Goal: Transaction & Acquisition: Purchase product/service

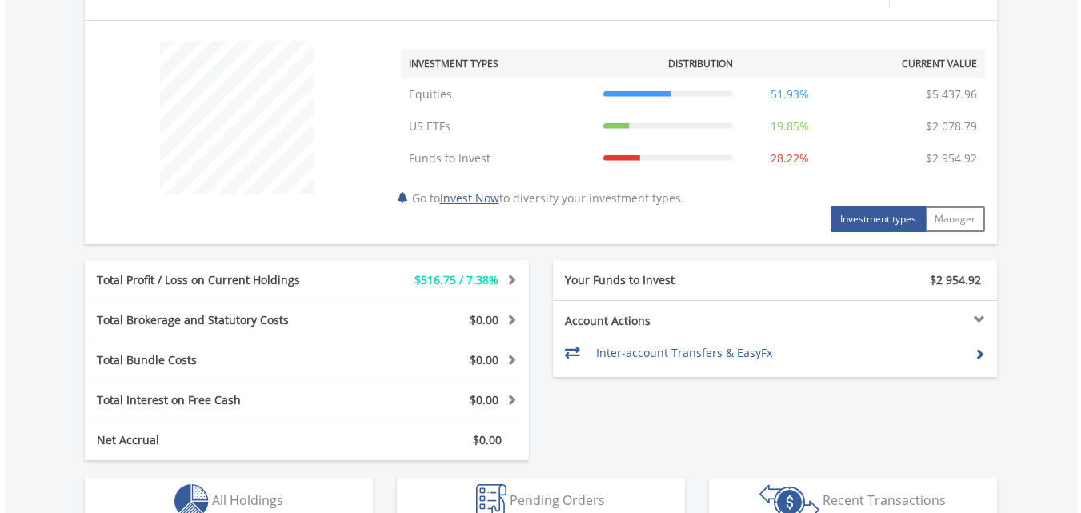
scroll to position [800, 0]
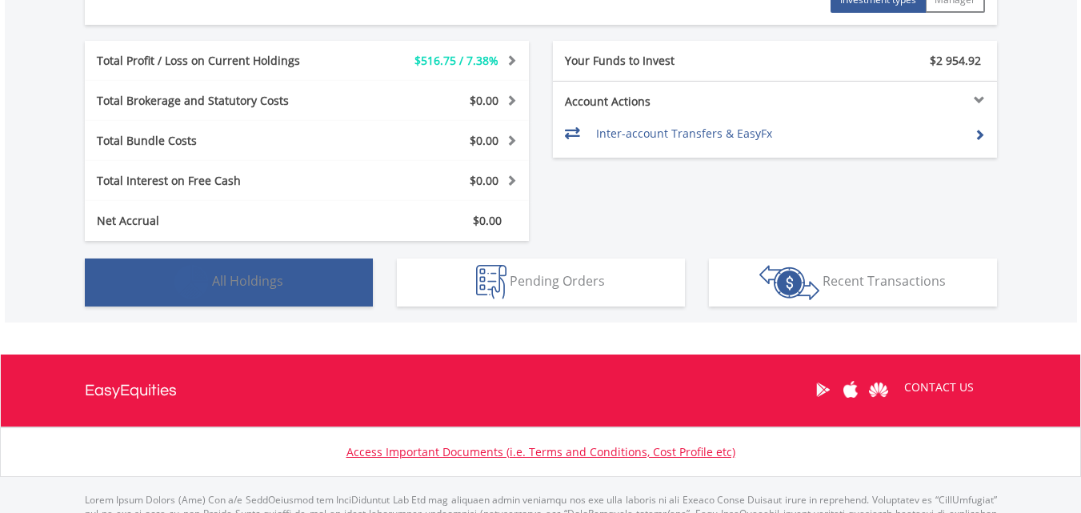
click at [261, 282] on span "All Holdings" at bounding box center [247, 281] width 71 height 18
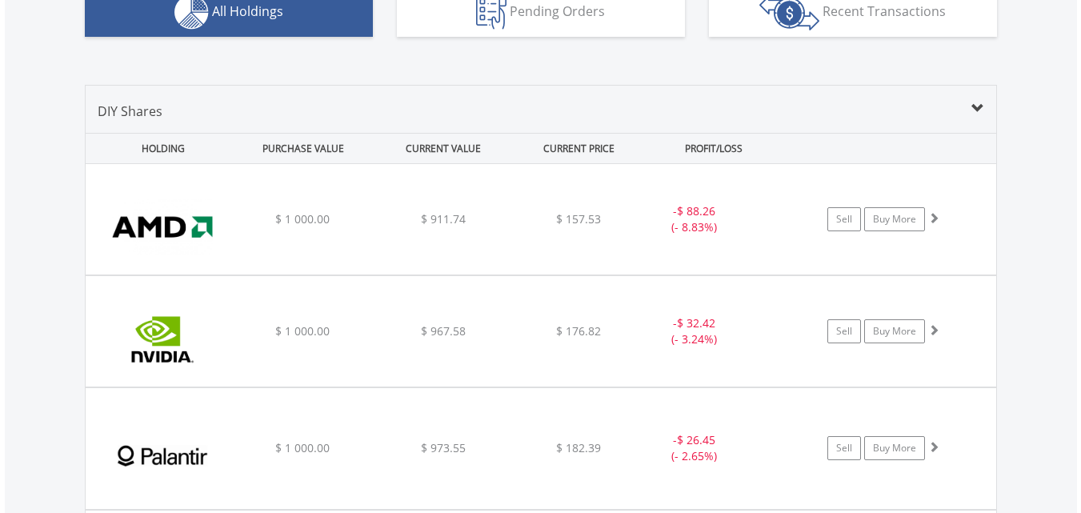
scroll to position [1075, 0]
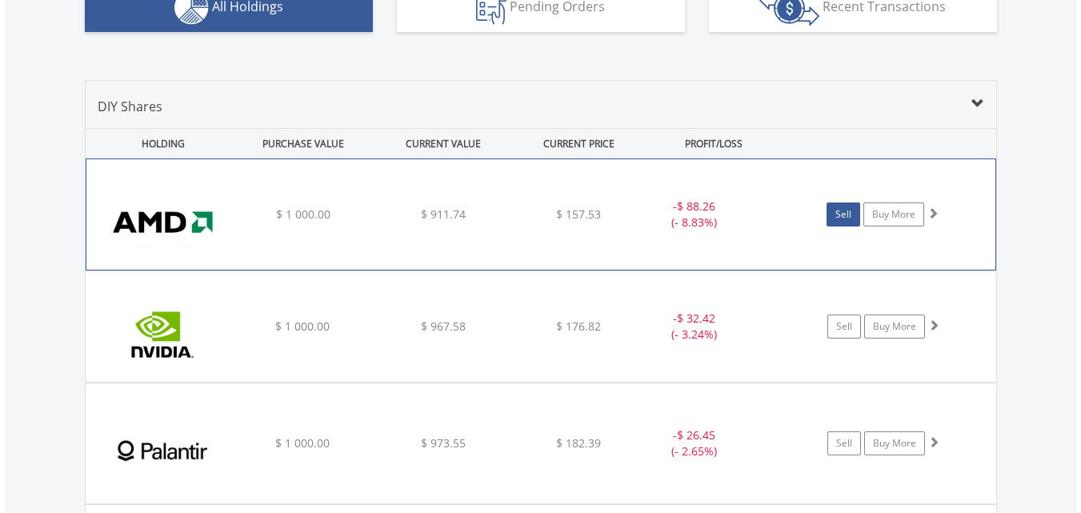
click at [844, 217] on link "Sell" at bounding box center [844, 214] width 34 height 24
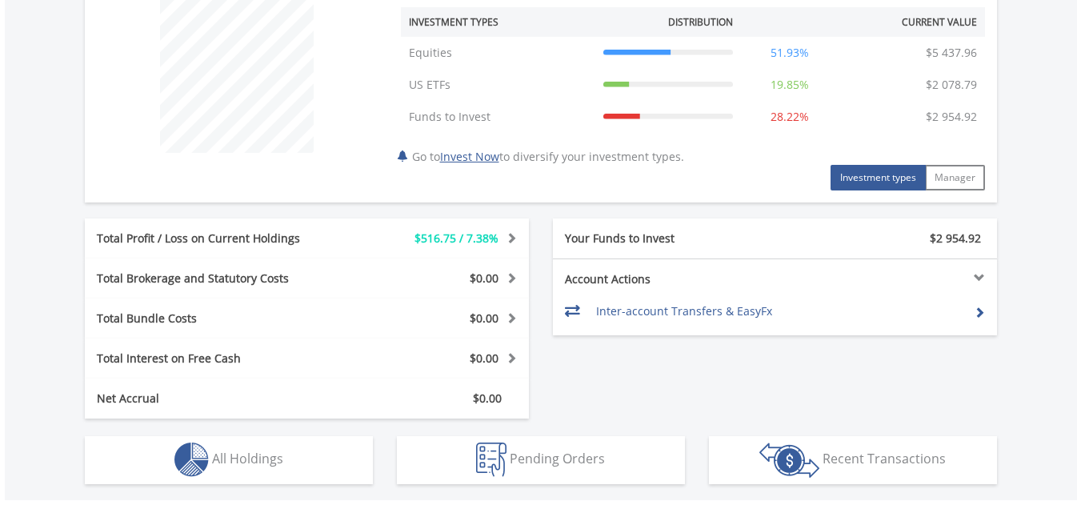
scroll to position [720, 0]
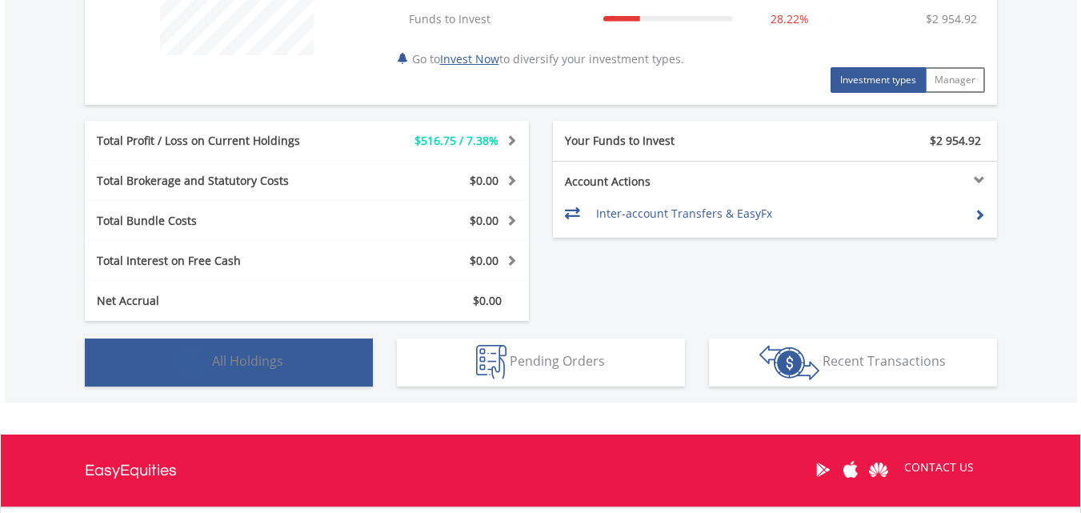
click at [255, 363] on span "All Holdings" at bounding box center [247, 361] width 71 height 18
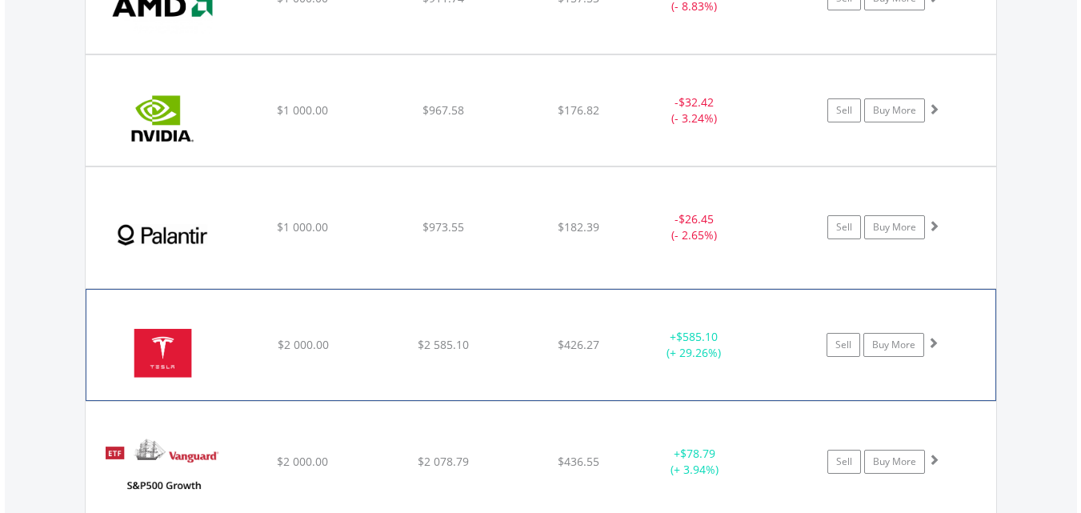
scroll to position [1315, 0]
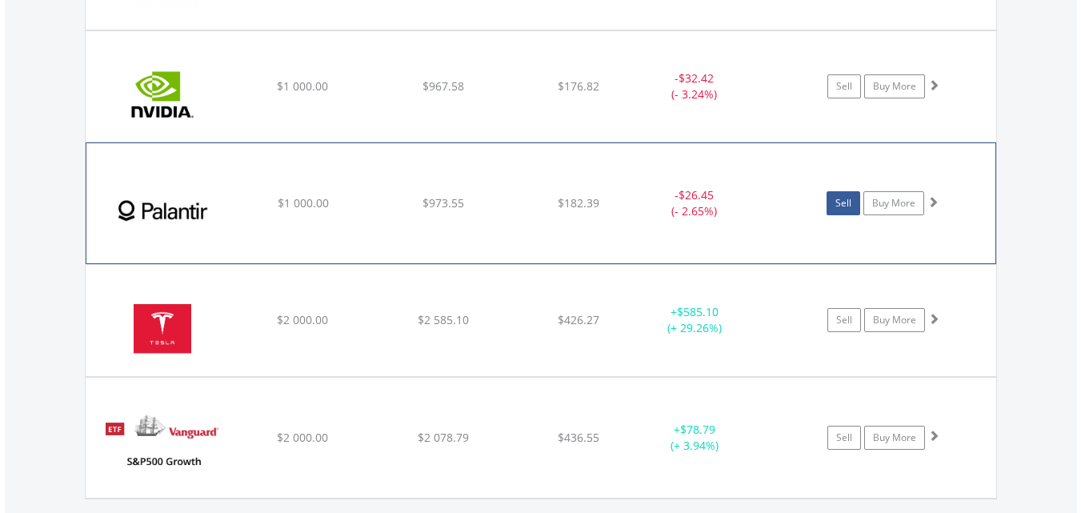
click at [836, 206] on link "Sell" at bounding box center [844, 203] width 34 height 24
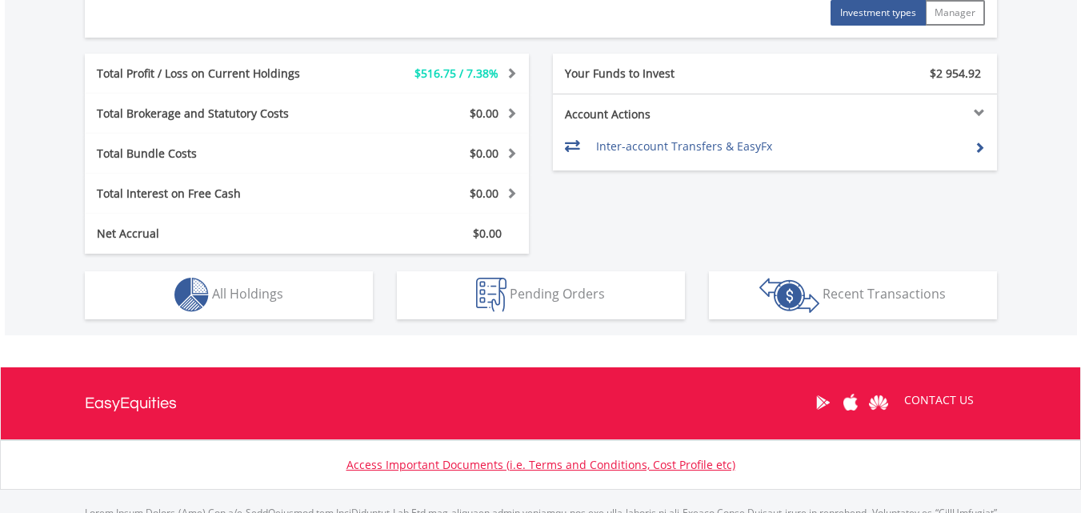
scroll to position [800, 0]
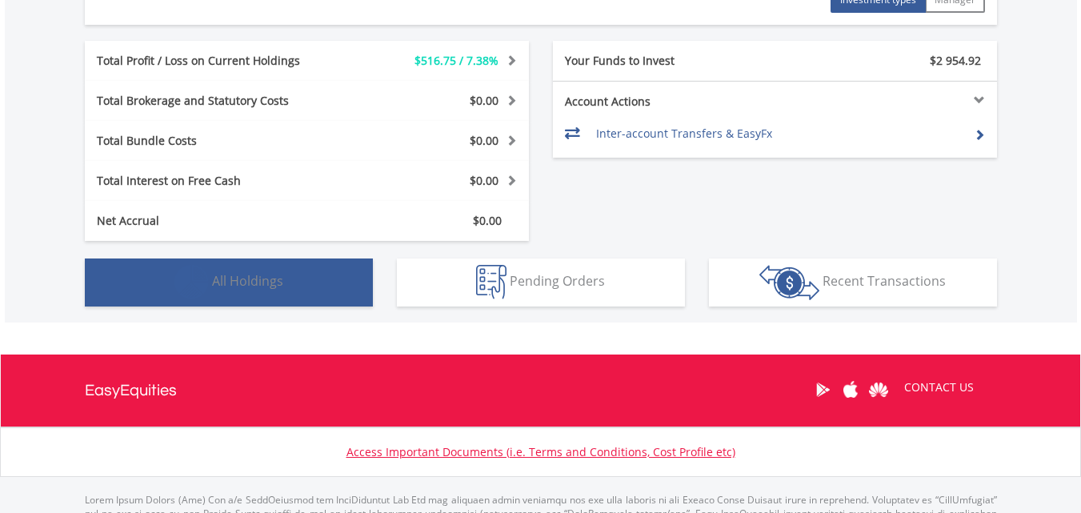
click at [232, 291] on button "Holdings All Holdings" at bounding box center [229, 283] width 288 height 48
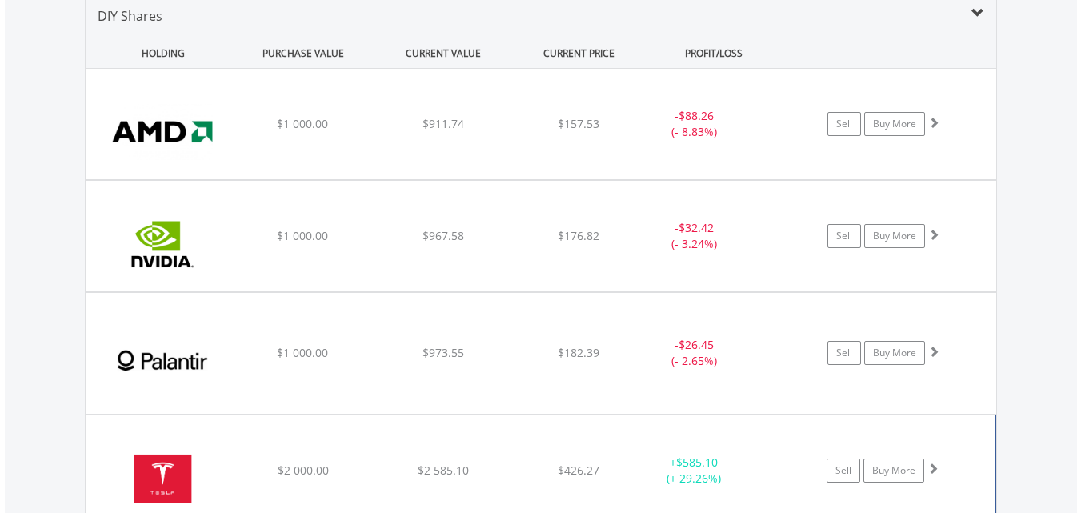
scroll to position [1155, 0]
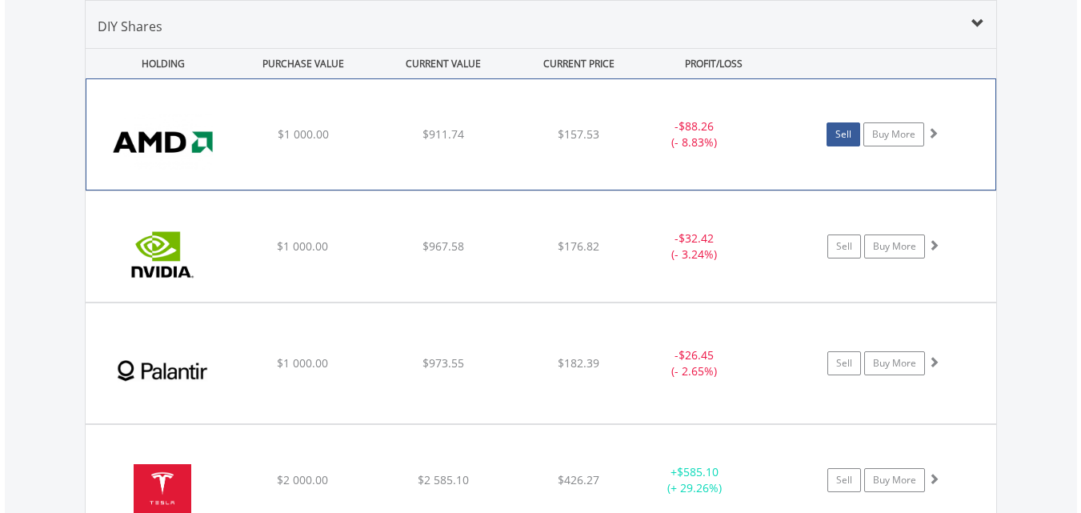
click at [841, 138] on link "Sell" at bounding box center [844, 134] width 34 height 24
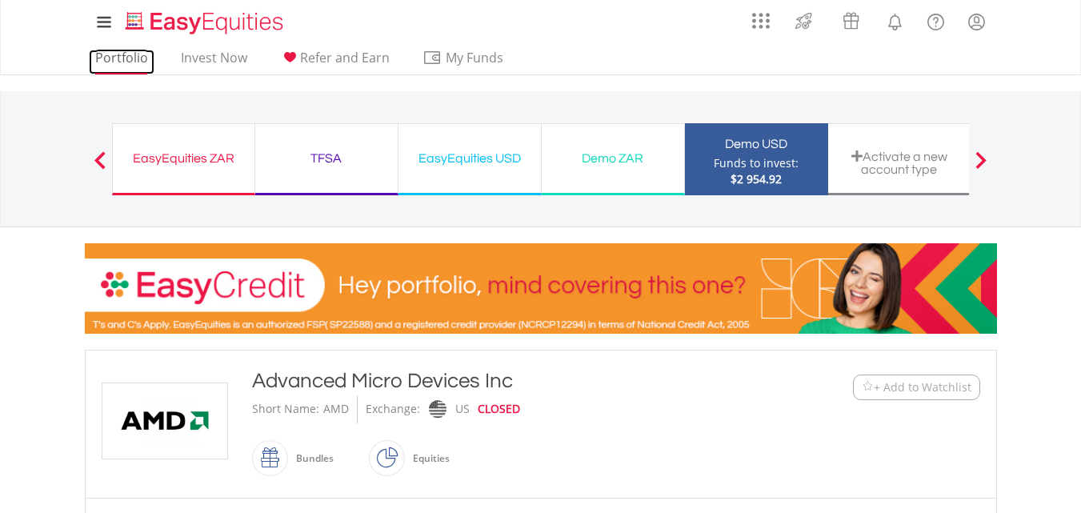
click at [123, 58] on link "Portfolio" at bounding box center [122, 62] width 66 height 25
